Goal: Task Accomplishment & Management: Manage account settings

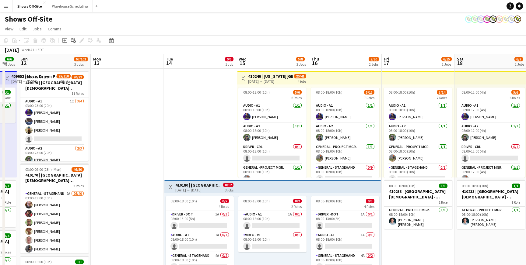
scroll to position [0, 183]
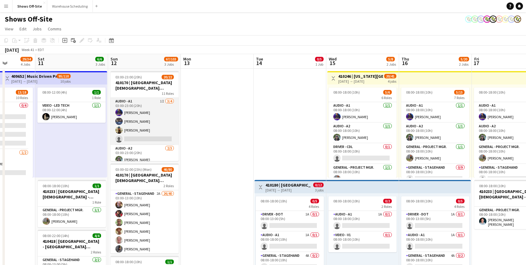
click at [173, 122] on app-card-role "Audio - A1 1I [DATE] 03:00-23:00 (20h) [PERSON_NAME] [PERSON_NAME] [PERSON_NAME…" at bounding box center [144, 121] width 68 height 47
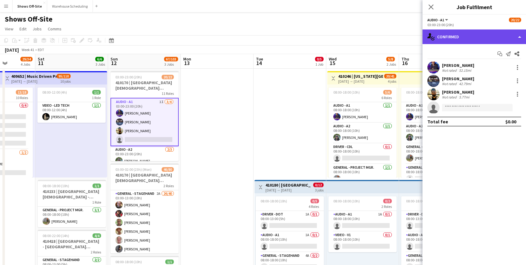
click at [480, 40] on div "single-neutral-actions-check-2 Confirmed" at bounding box center [473, 36] width 103 height 15
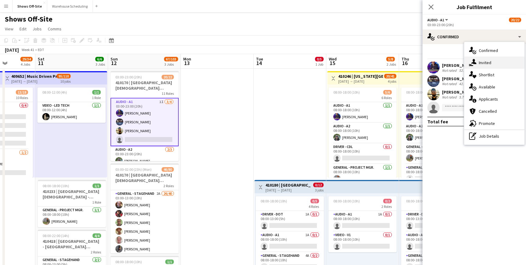
click at [483, 62] on div "single-neutral-actions-share-1 Invited" at bounding box center [494, 63] width 60 height 12
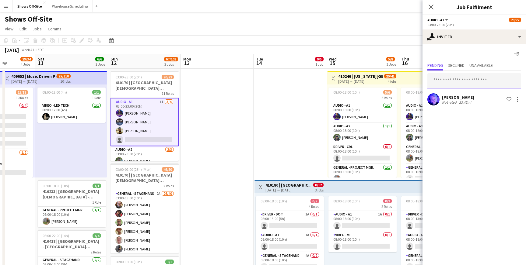
click at [468, 79] on input "text" at bounding box center [474, 80] width 94 height 15
type input "****"
click at [517, 102] on div at bounding box center [516, 101] width 1 height 1
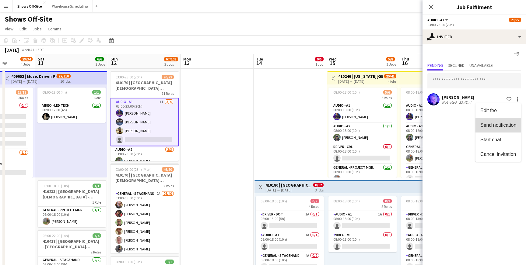
click at [502, 125] on span "Send notification" at bounding box center [498, 125] width 36 height 5
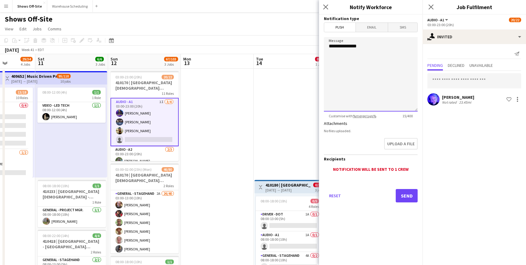
click at [378, 50] on textarea "**********" at bounding box center [371, 74] width 94 height 75
click at [364, 116] on link "%merge tags%" at bounding box center [363, 116] width 23 height 5
click at [356, 48] on textarea "**********" at bounding box center [371, 74] width 94 height 75
drag, startPoint x: 344, startPoint y: 54, endPoint x: 311, endPoint y: 54, distance: 32.8
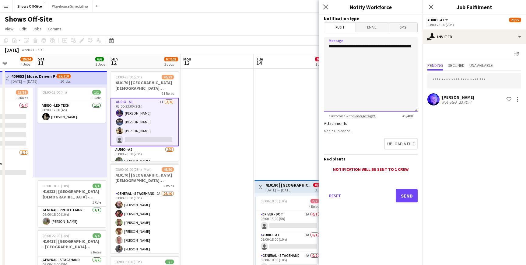
paste textarea "******"
type textarea "**********"
click at [429, 7] on icon "Close pop-in" at bounding box center [431, 7] width 6 height 6
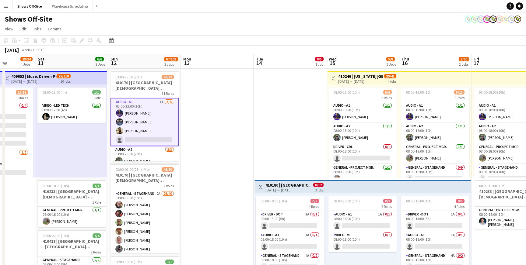
click at [461, 47] on div "[DATE] Week 41 • EDT" at bounding box center [263, 50] width 526 height 9
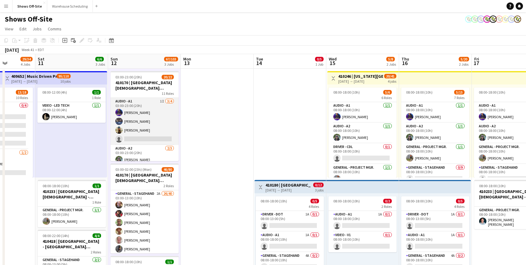
click at [170, 117] on app-card-role "Audio - A1 1I [DATE] 03:00-23:00 (20h) [PERSON_NAME] [PERSON_NAME] [PERSON_NAME…" at bounding box center [144, 121] width 68 height 47
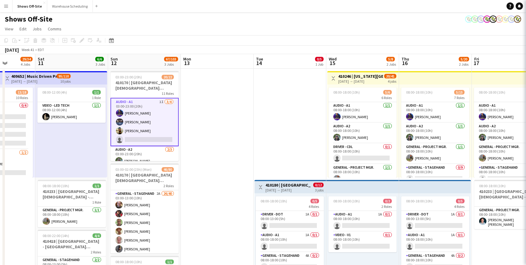
scroll to position [0, 183]
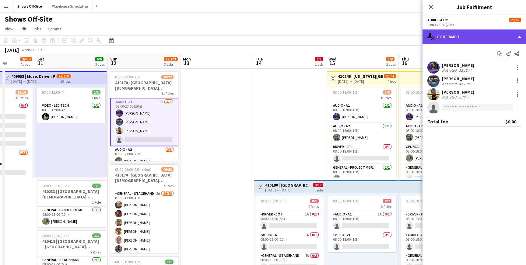
click at [477, 38] on div "single-neutral-actions-check-2 Confirmed" at bounding box center [473, 36] width 103 height 15
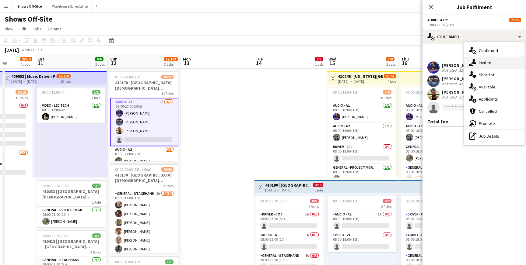
click at [487, 68] on div "single-neutral-actions-share-1 Invited" at bounding box center [494, 63] width 60 height 12
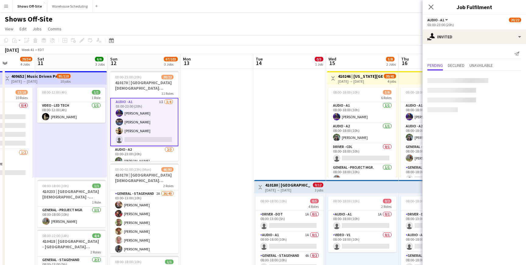
click at [487, 68] on mat-expansion-panel "user-plus Invited Send notification Pending Declined Unavailable" at bounding box center [473, 154] width 103 height 221
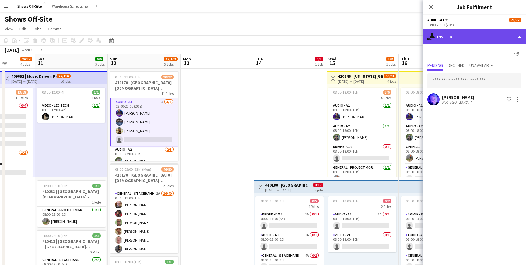
click at [478, 39] on div "single-neutral-actions-share-1 Invited" at bounding box center [473, 36] width 103 height 15
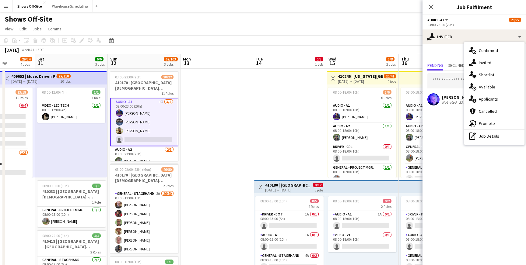
click at [438, 115] on mat-expansion-panel "user-plus Invited Send notification Pending Declined Unavailable [PERSON_NAME] …" at bounding box center [473, 154] width 103 height 221
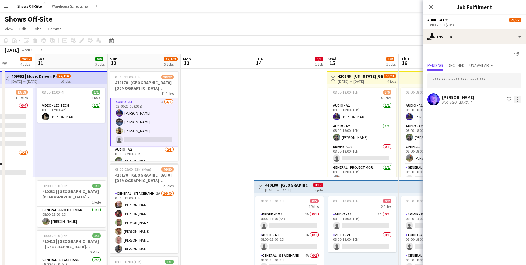
click at [519, 100] on div at bounding box center [516, 99] width 7 height 7
click at [507, 121] on button "Send notification" at bounding box center [498, 125] width 46 height 15
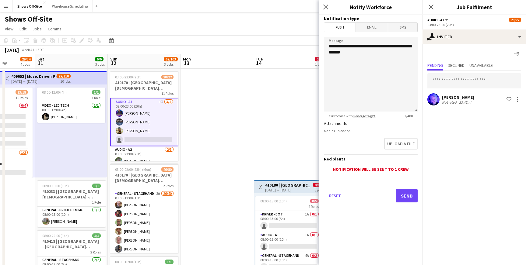
click at [404, 191] on button "Send" at bounding box center [406, 195] width 22 height 13
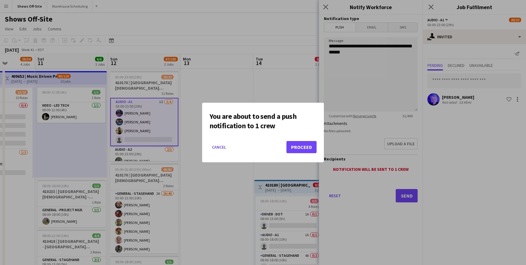
click at [306, 146] on button "Proceed" at bounding box center [301, 147] width 30 height 12
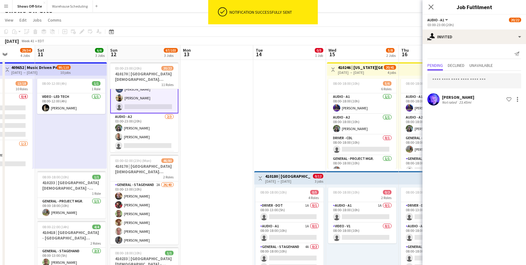
scroll to position [27, 0]
click at [141, 130] on app-card-role "Audio - A2 [DATE] 03:00-23:00 (20h) [PERSON_NAME] [PERSON_NAME] single-neutral-…" at bounding box center [144, 129] width 68 height 38
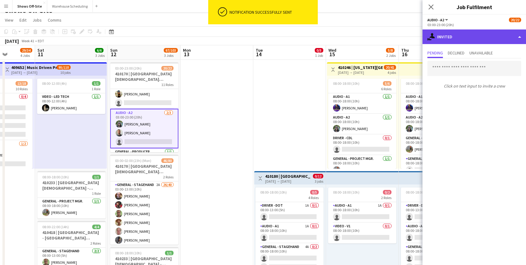
click at [456, 42] on div "single-neutral-actions-share-1 Invited" at bounding box center [473, 36] width 103 height 15
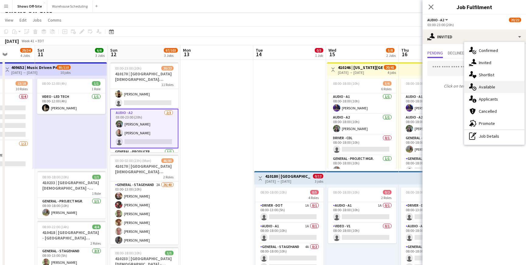
click at [480, 87] on div "single-neutral-actions-upload Available" at bounding box center [494, 87] width 60 height 12
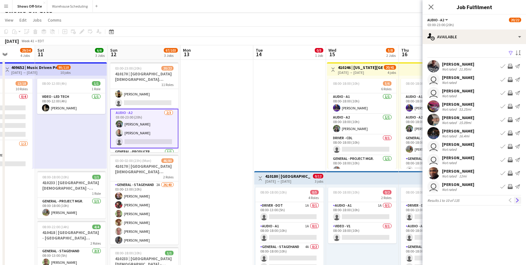
click at [515, 200] on app-icon "Next" at bounding box center [517, 200] width 4 height 4
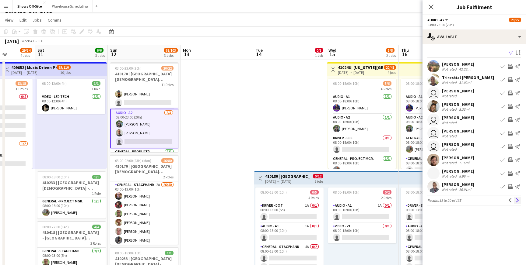
click at [515, 200] on app-icon "Next" at bounding box center [517, 200] width 4 height 4
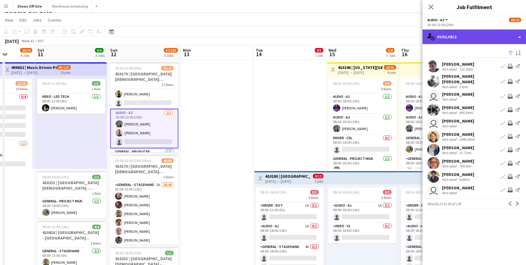
click at [477, 38] on div "single-neutral-actions-upload Available" at bounding box center [473, 36] width 103 height 15
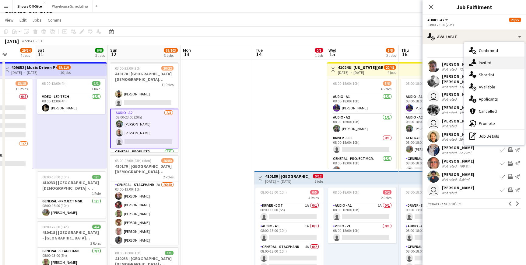
click at [491, 63] on div "single-neutral-actions-share-1 Invited" at bounding box center [494, 63] width 60 height 12
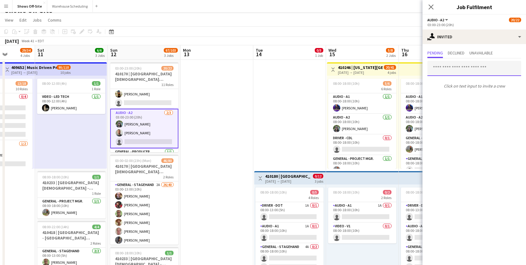
click at [457, 66] on input "text" at bounding box center [474, 68] width 94 height 15
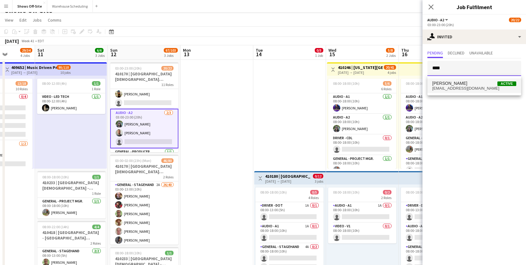
type input "****"
click at [457, 84] on span "[PERSON_NAME]" at bounding box center [449, 83] width 35 height 5
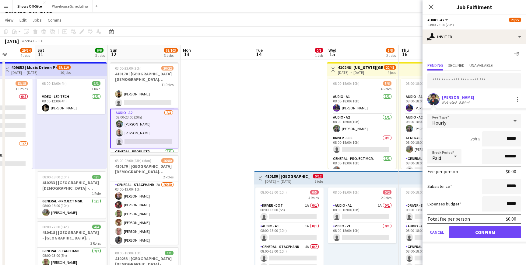
click at [482, 230] on button "Confirm" at bounding box center [485, 232] width 72 height 12
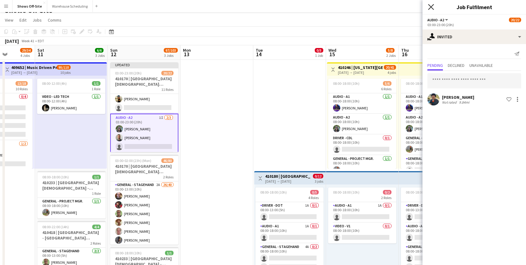
click at [430, 6] on icon at bounding box center [431, 7] width 6 height 6
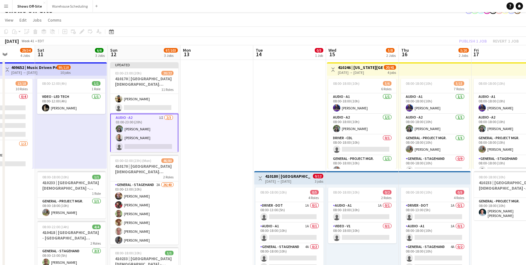
click at [479, 45] on div "Publish 1 job Revert 1 job" at bounding box center [488, 41] width 74 height 8
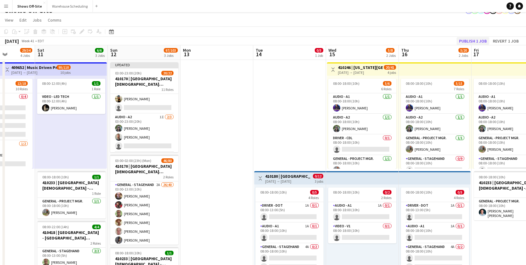
click at [479, 40] on button "Publish 1 job" at bounding box center [472, 41] width 33 height 8
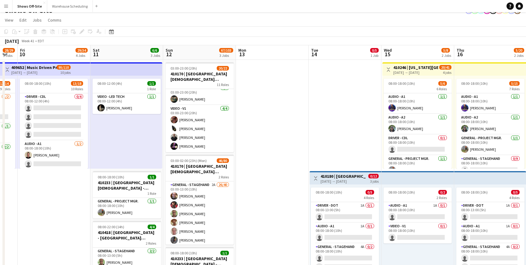
scroll to position [261, 0]
